Goal: Book appointment/travel/reservation

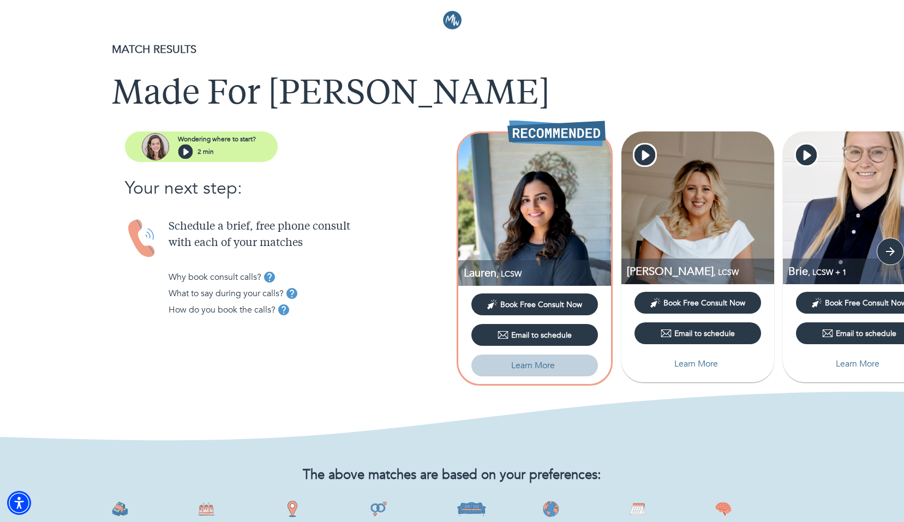
click at [536, 366] on p "Learn More" at bounding box center [533, 365] width 44 height 13
select select "2"
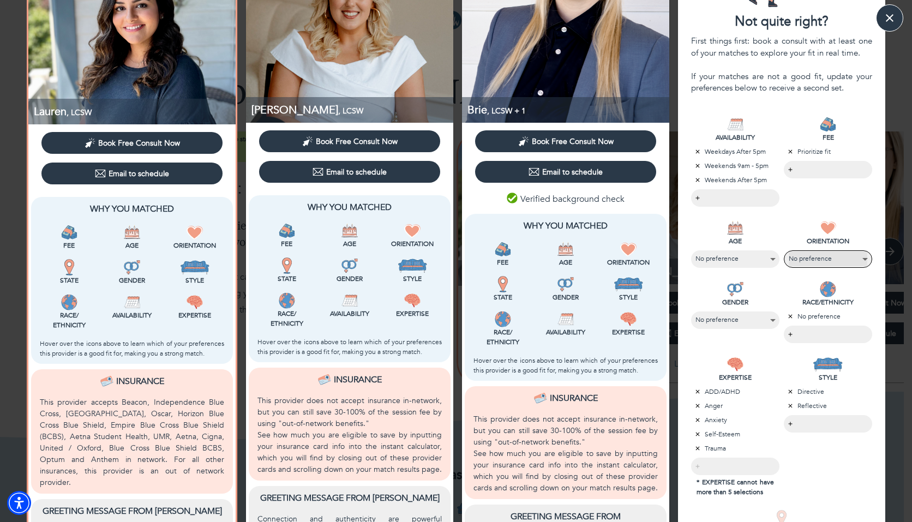
scroll to position [248, 0]
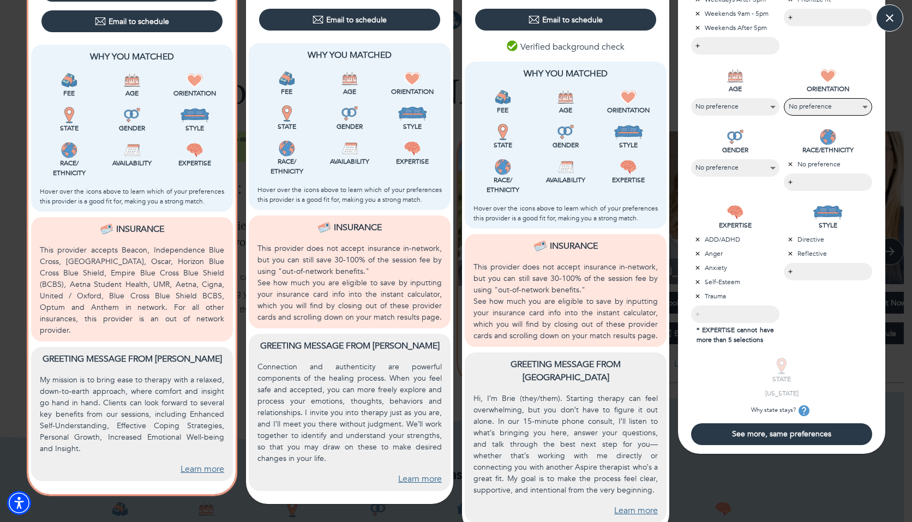
click at [814, 174] on body "MATCH RESULTS Made For [PERSON_NAME] where to start? 2 min Your next step: Sche…" at bounding box center [456, 261] width 912 height 522
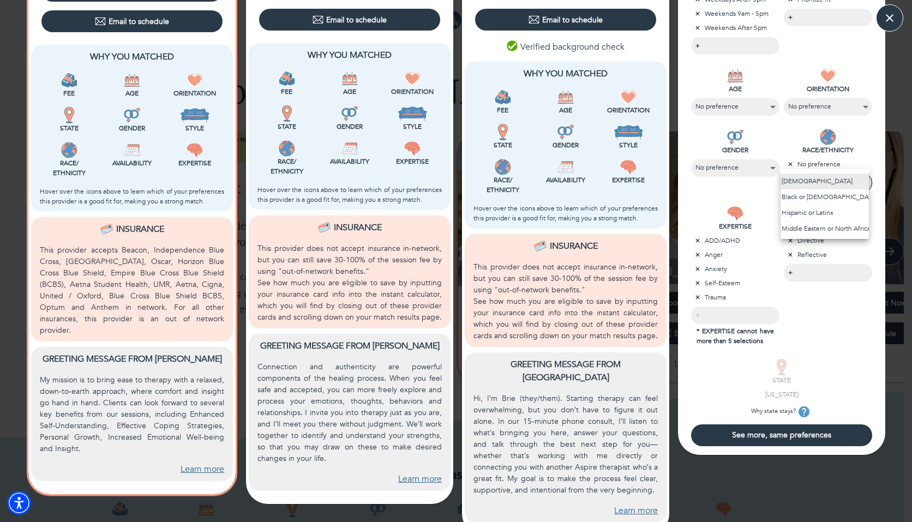
click at [729, 159] on div at bounding box center [456, 261] width 912 height 522
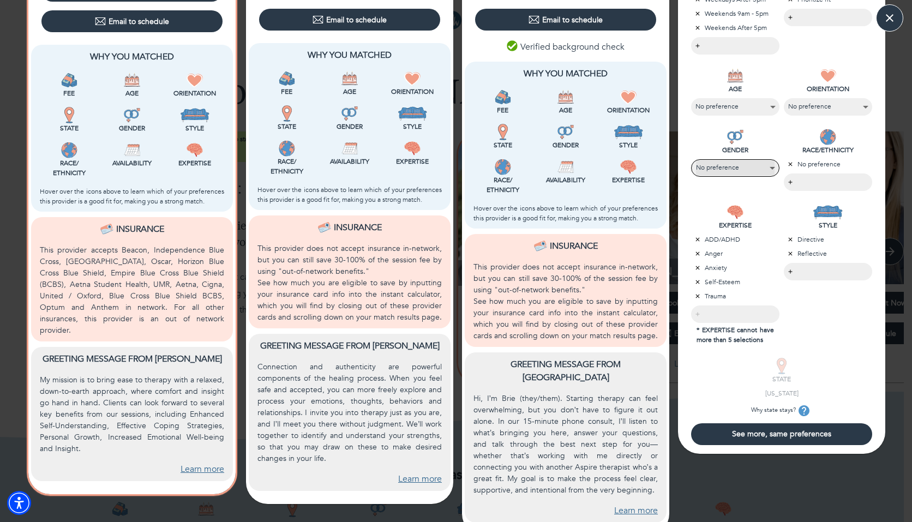
select select "2"
click at [733, 310] on div "​" at bounding box center [735, 314] width 88 height 17
click at [802, 267] on body "MATCH RESULTS Made For [PERSON_NAME] where to start? 2 min Your next step: Sche…" at bounding box center [456, 261] width 912 height 522
click at [816, 308] on div at bounding box center [456, 261] width 912 height 522
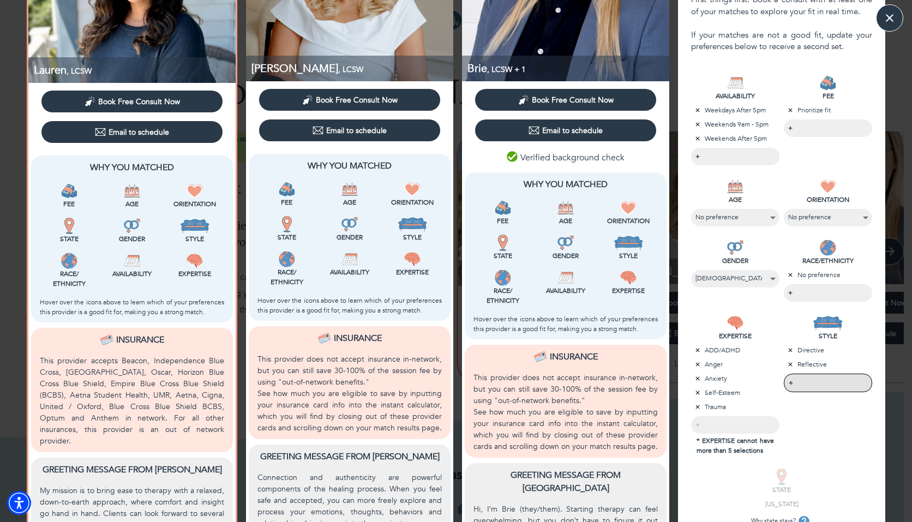
scroll to position [229, 0]
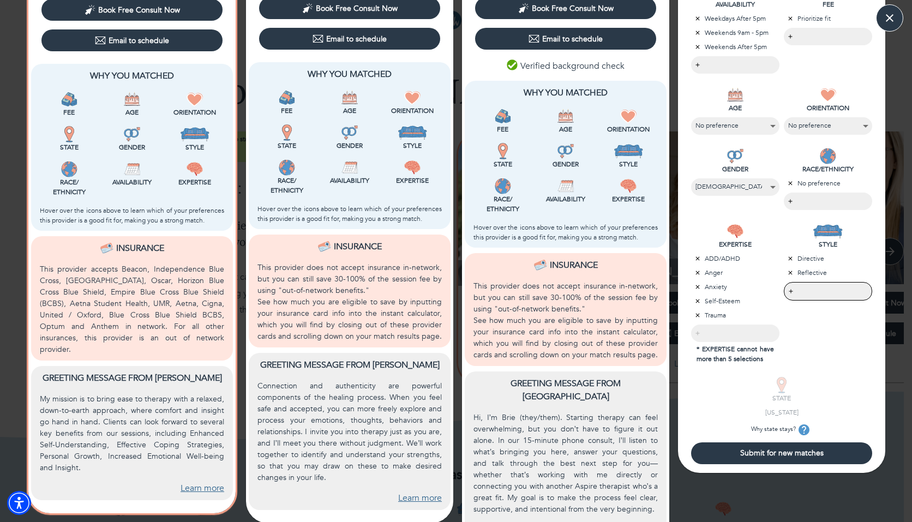
click at [774, 458] on span "Submit for new matches" at bounding box center [782, 453] width 172 height 10
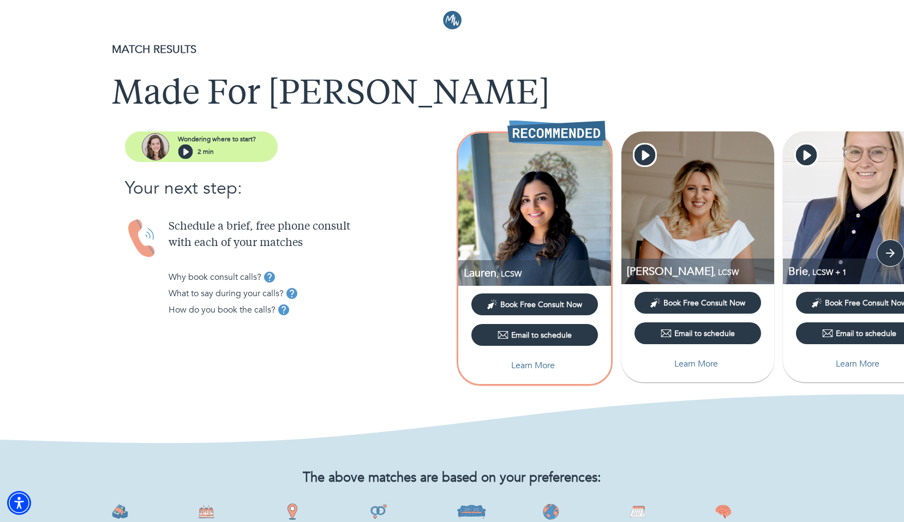
scroll to position [676, 0]
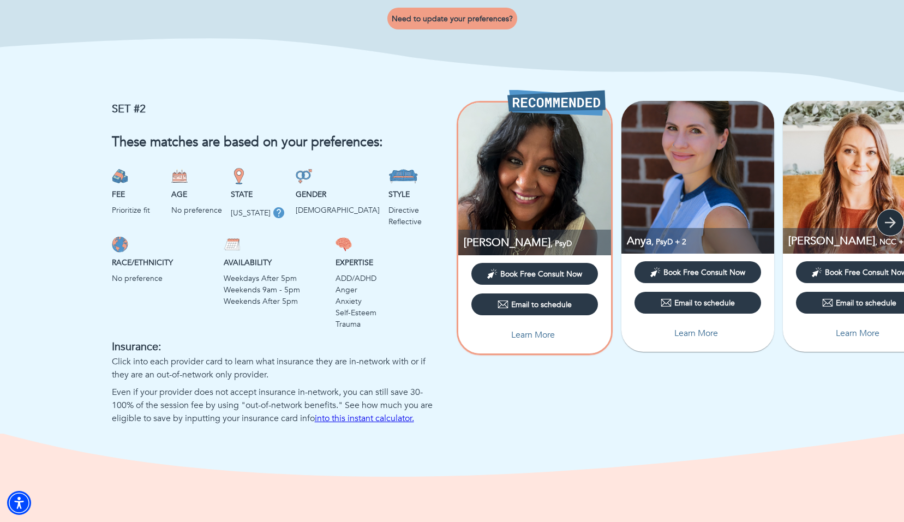
click at [890, 217] on icon "button" at bounding box center [890, 222] width 11 height 11
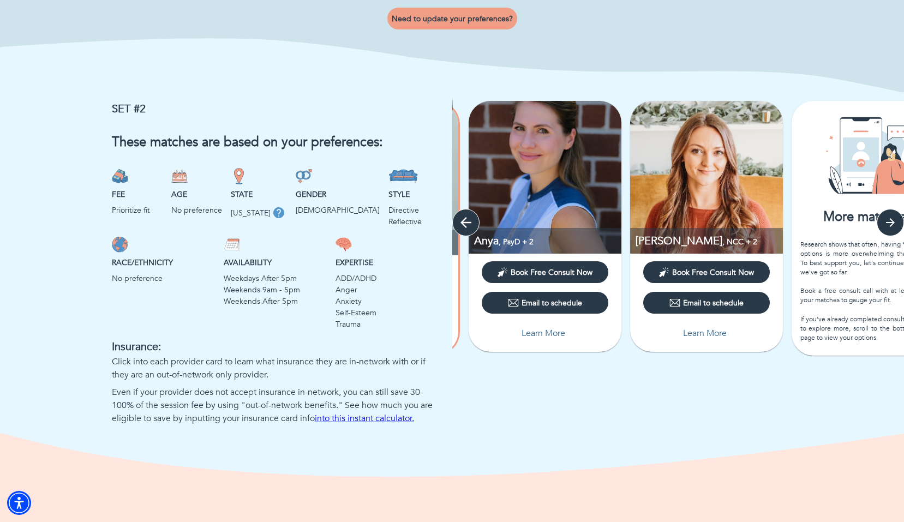
click at [462, 220] on icon "button" at bounding box center [466, 222] width 11 height 11
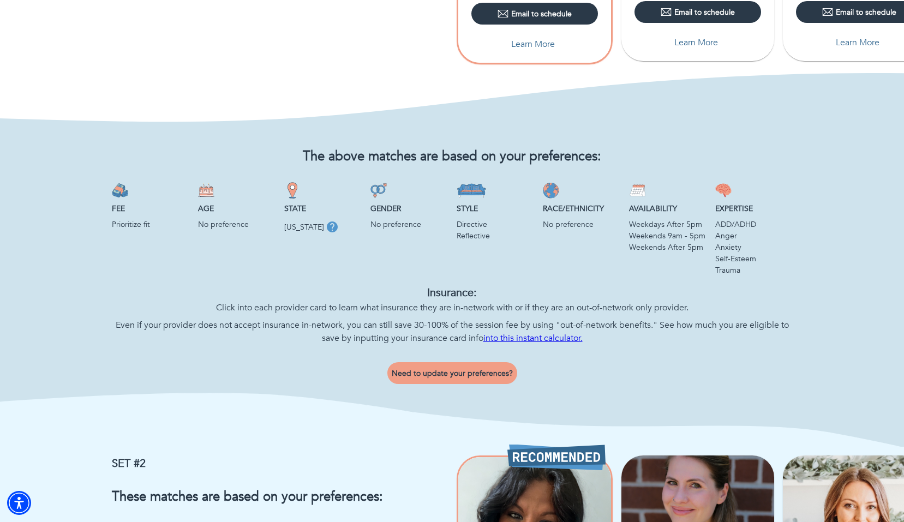
scroll to position [106, 0]
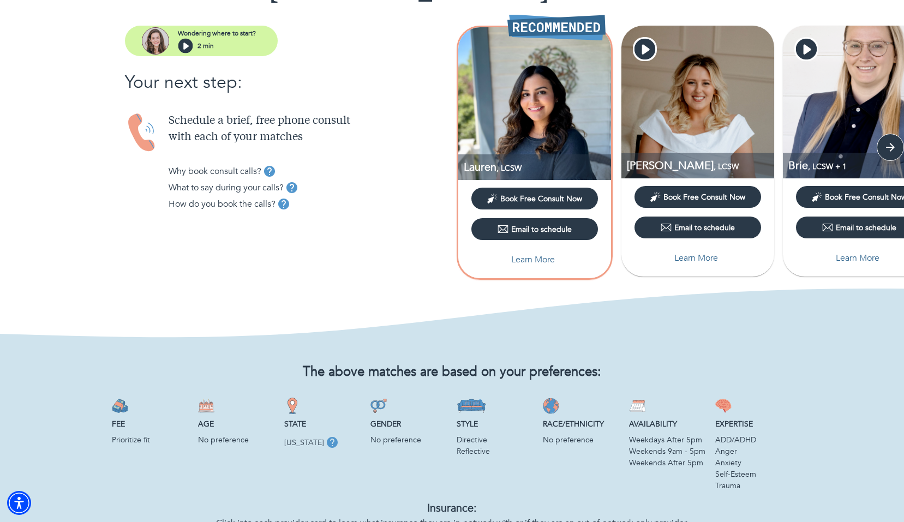
click at [700, 227] on div "Email to schedule" at bounding box center [698, 227] width 74 height 11
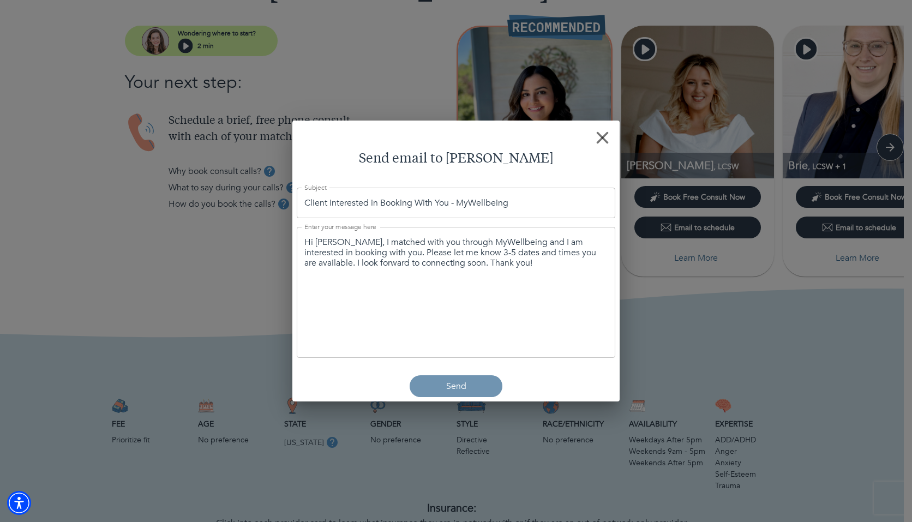
click at [474, 380] on span "Send" at bounding box center [456, 386] width 84 height 13
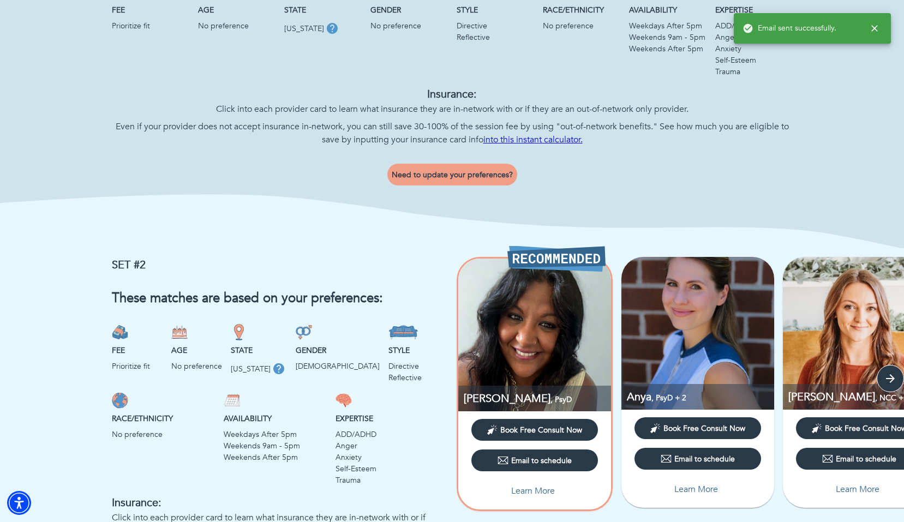
scroll to position [723, 0]
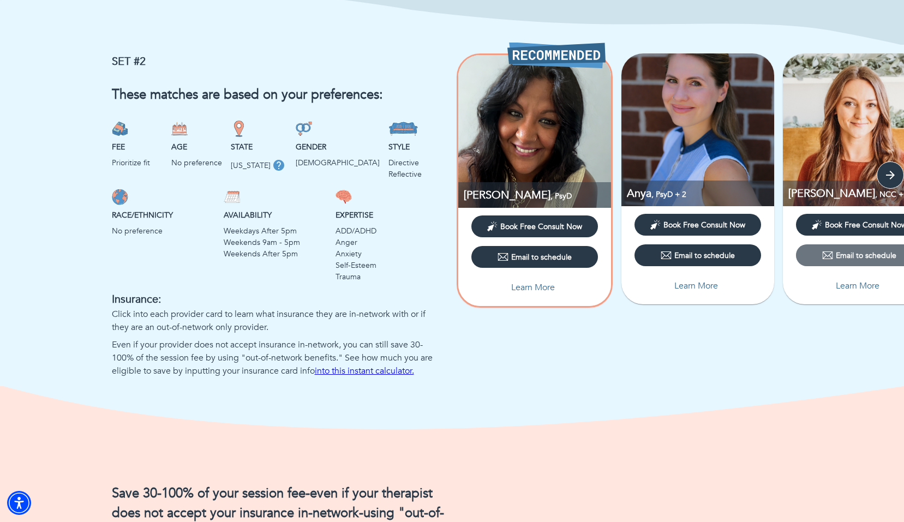
click at [823, 258] on icon "button" at bounding box center [827, 255] width 11 height 11
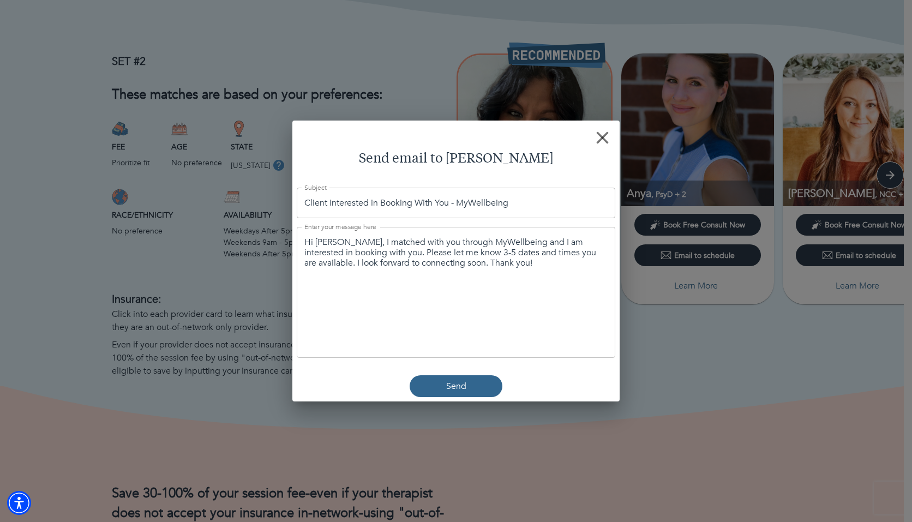
click at [459, 375] on button "Send" at bounding box center [456, 386] width 93 height 22
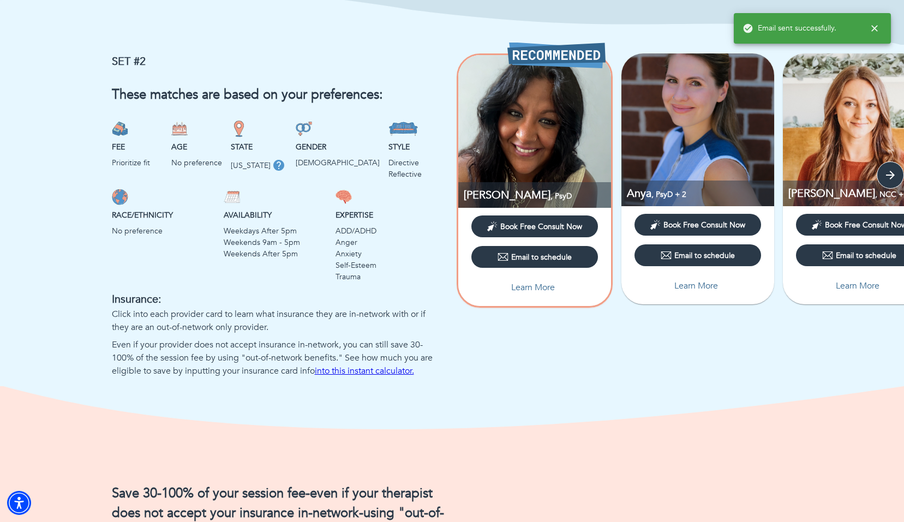
click at [543, 252] on div "Email to schedule" at bounding box center [535, 257] width 74 height 11
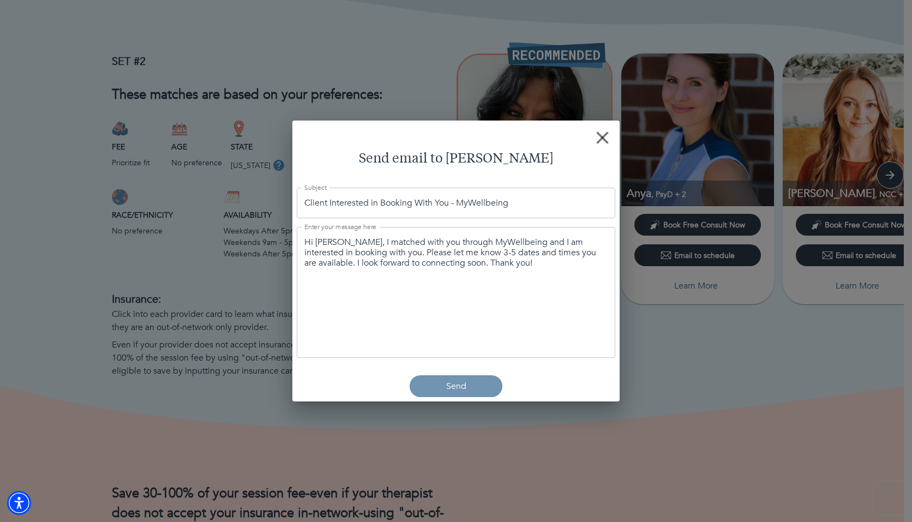
click at [475, 382] on span "Send" at bounding box center [456, 386] width 84 height 13
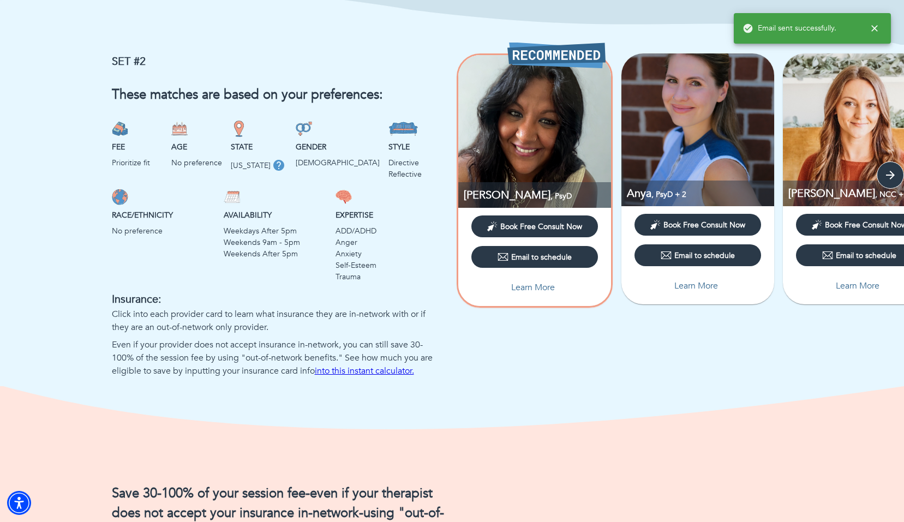
click at [710, 259] on button "Email to schedule" at bounding box center [698, 255] width 127 height 22
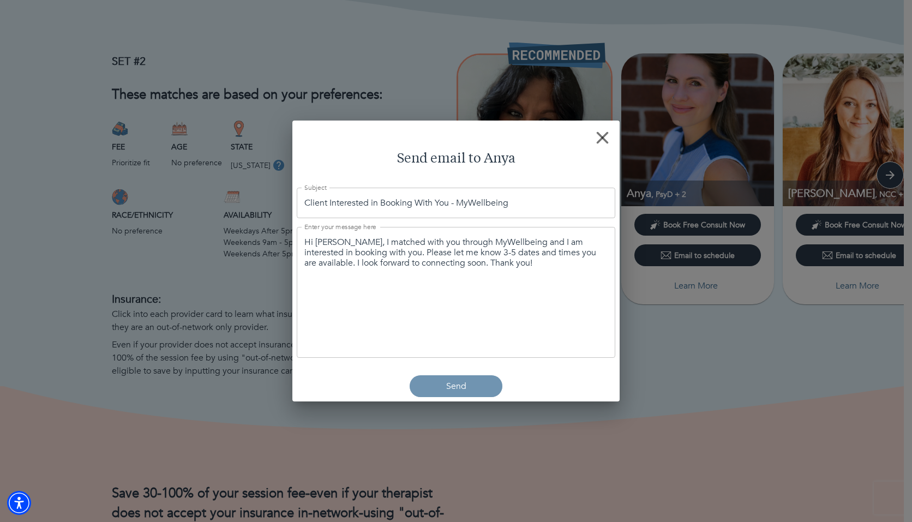
click at [440, 375] on button "Send" at bounding box center [456, 386] width 93 height 22
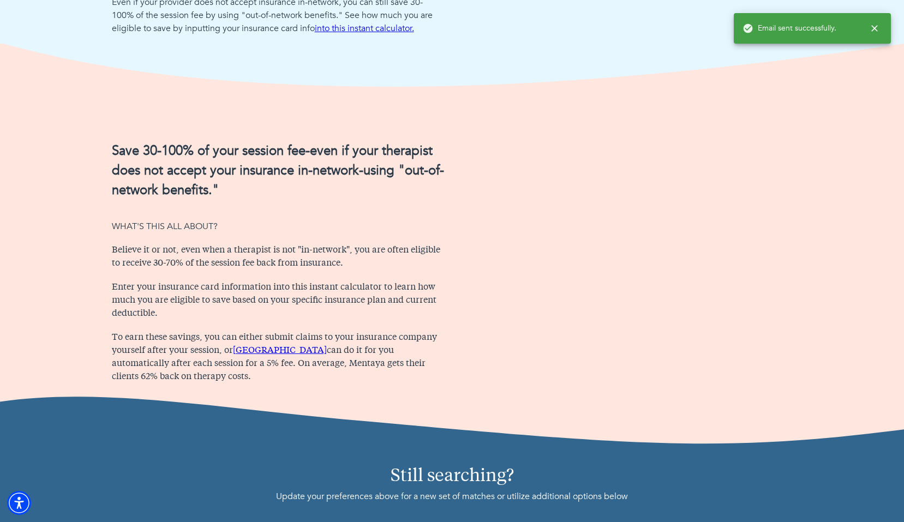
scroll to position [711, 0]
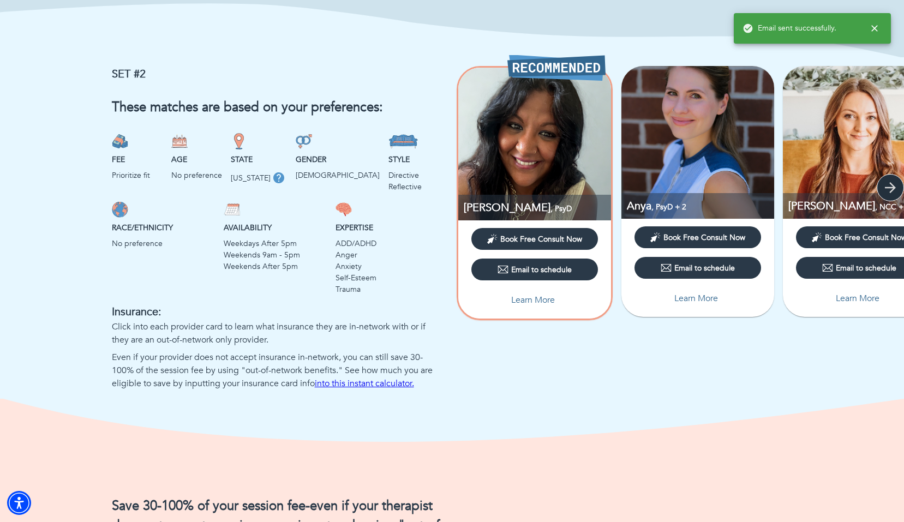
click at [890, 182] on icon "button" at bounding box center [890, 188] width 16 height 16
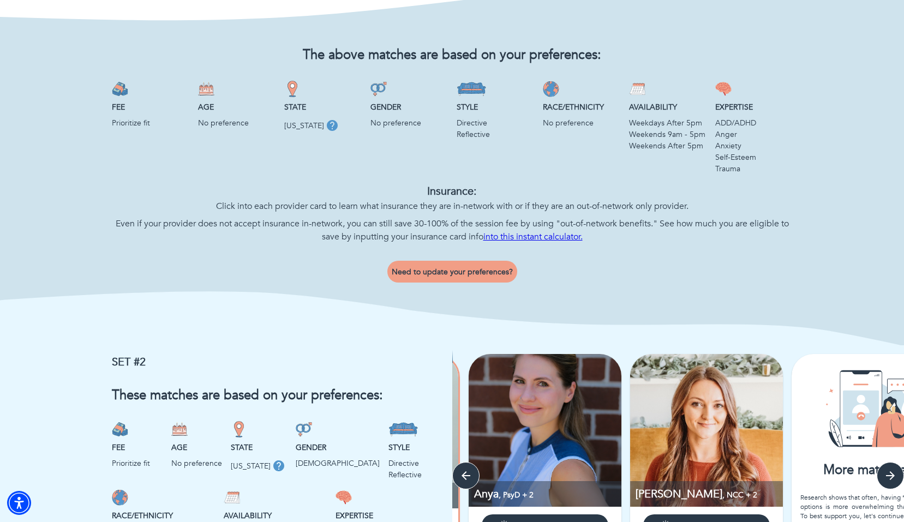
scroll to position [421, 0]
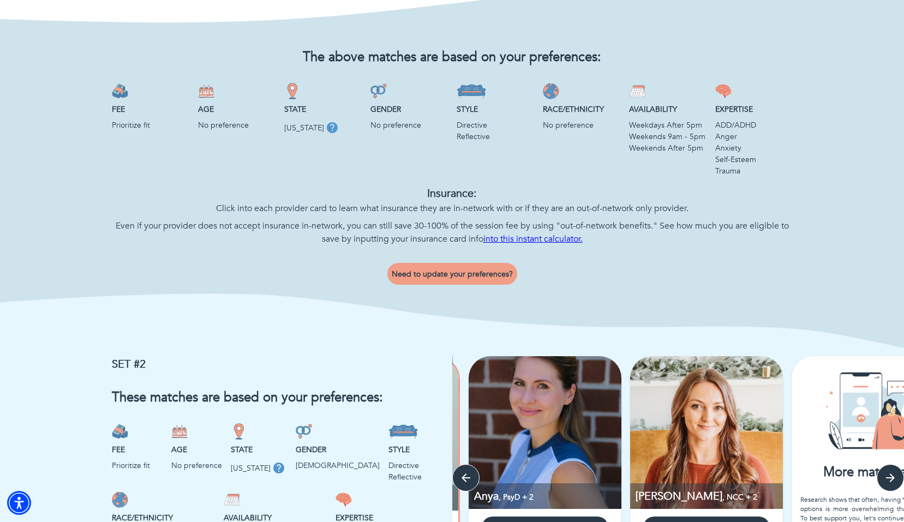
click at [522, 240] on link "into this instant calculator." at bounding box center [532, 239] width 99 height 12
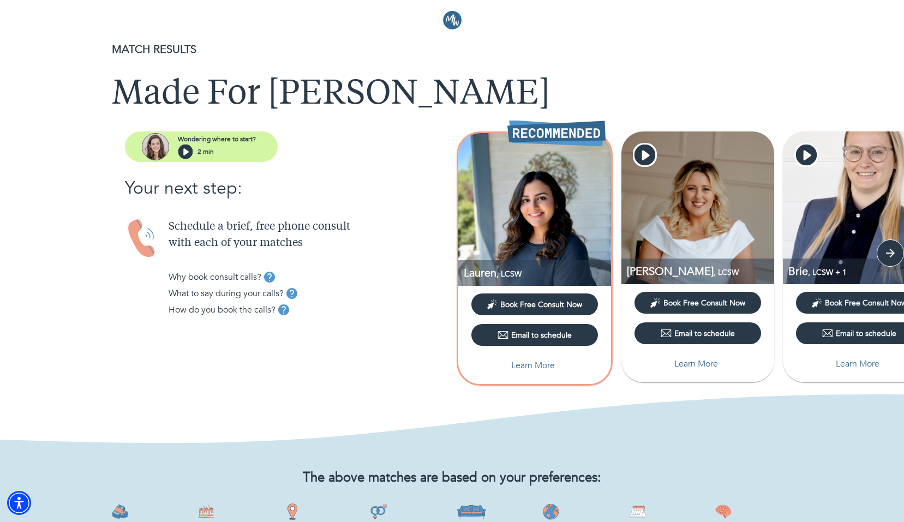
scroll to position [537, 0]
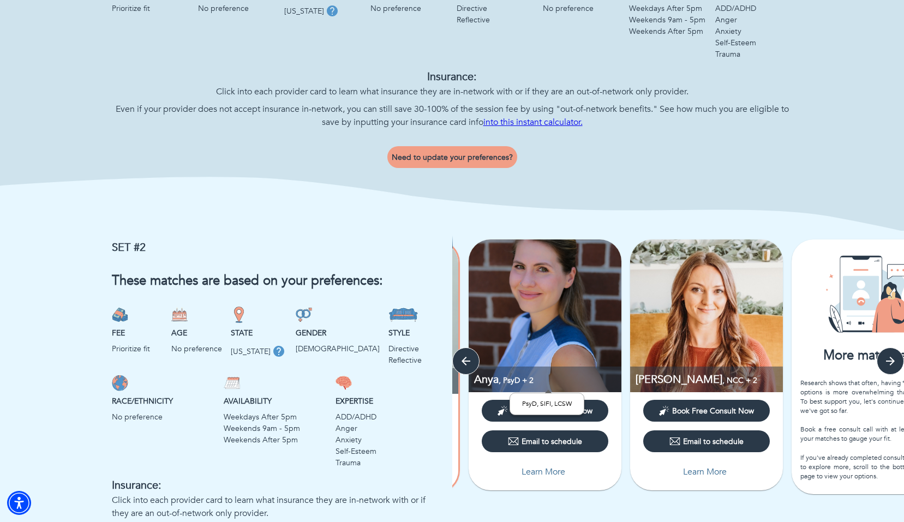
click at [518, 379] on span ", PsyD + 2" at bounding box center [516, 380] width 35 height 10
click at [467, 360] on icon "button" at bounding box center [466, 361] width 16 height 16
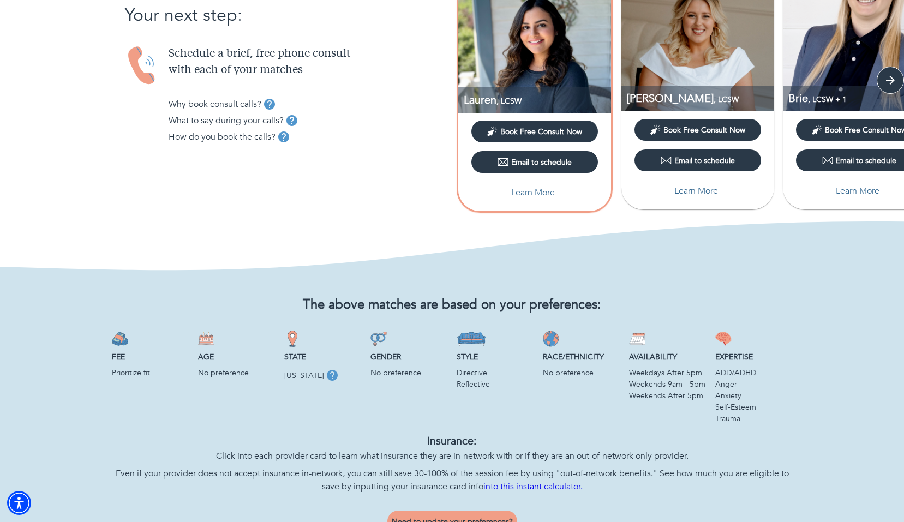
scroll to position [0, 0]
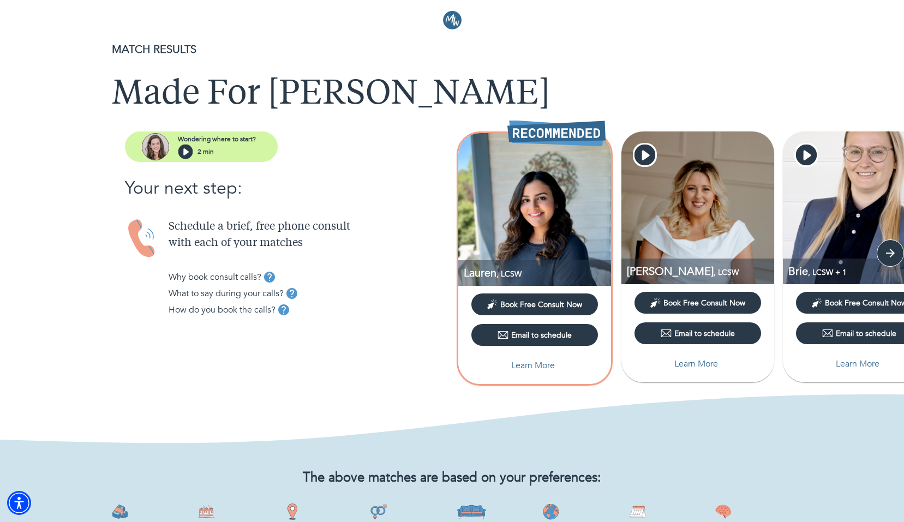
click at [539, 310] on button "Book Free Consult Now" at bounding box center [534, 305] width 127 height 22
